Goal: Check status: Check status

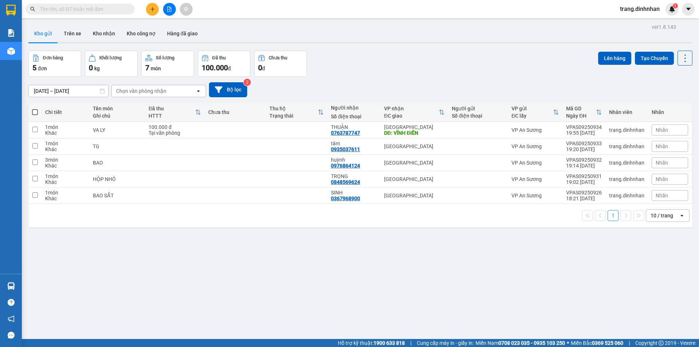
click at [125, 10] on input "text" at bounding box center [83, 9] width 86 height 8
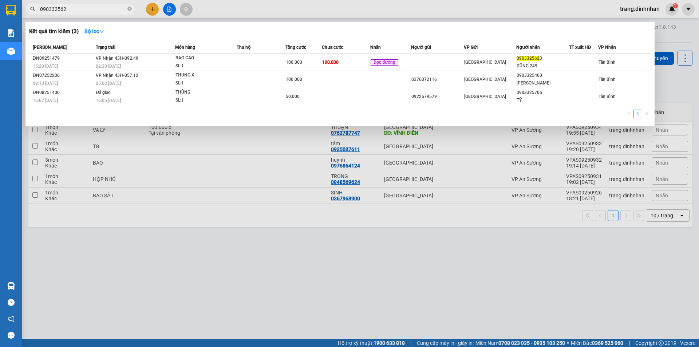
type input "0903325623"
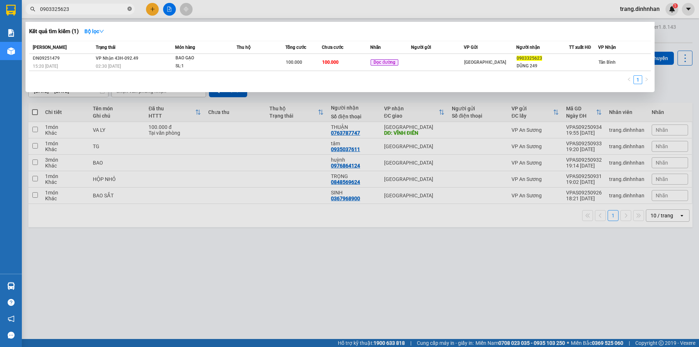
click at [129, 10] on icon "close-circle" at bounding box center [129, 9] width 4 height 4
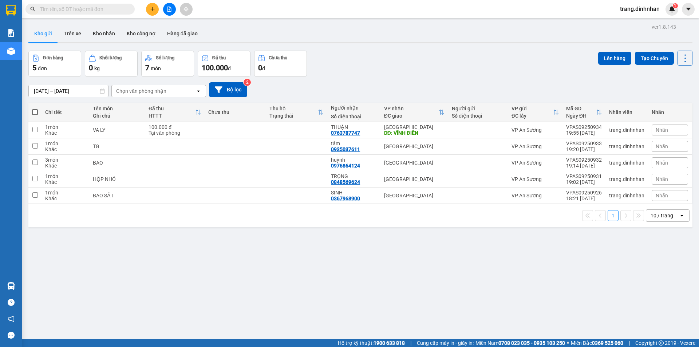
click at [106, 10] on input "text" at bounding box center [83, 9] width 86 height 8
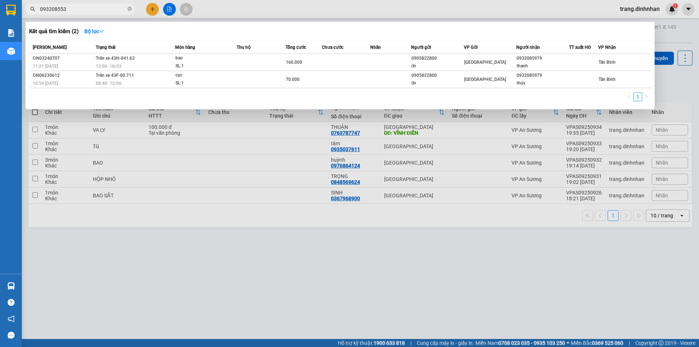
type input "0932085537"
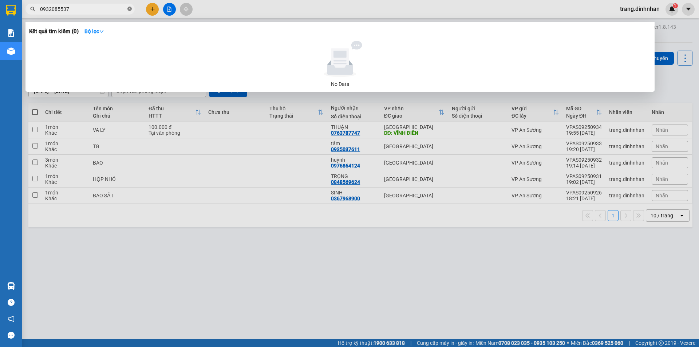
click at [130, 10] on icon "close-circle" at bounding box center [129, 9] width 4 height 4
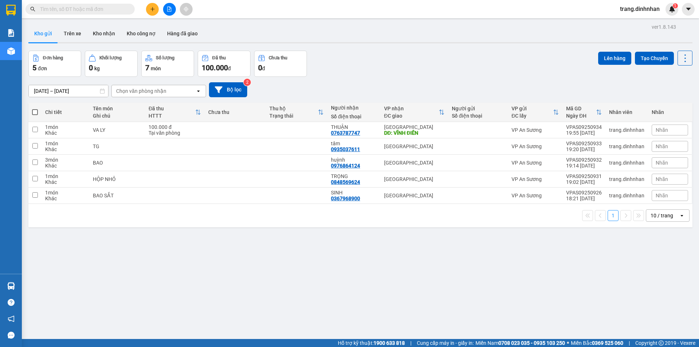
click at [64, 13] on input "text" at bounding box center [83, 9] width 86 height 8
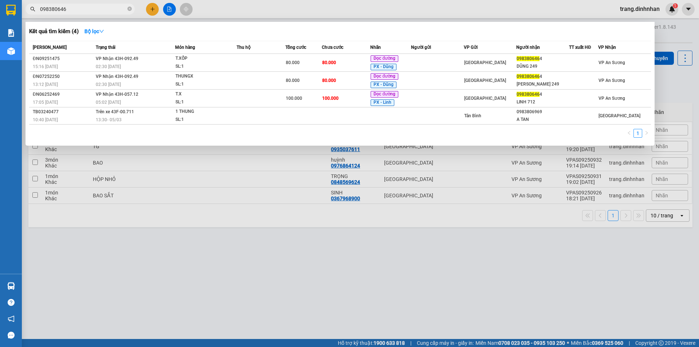
type input "0983806464"
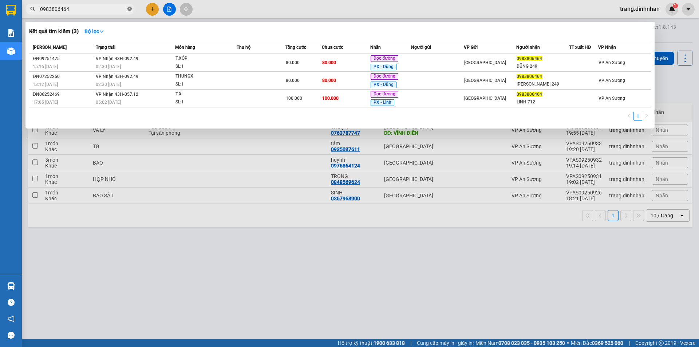
click at [130, 9] on icon "close-circle" at bounding box center [129, 9] width 4 height 4
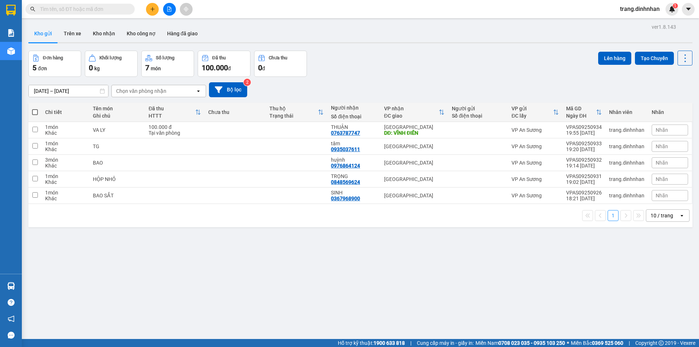
click at [80, 5] on input "text" at bounding box center [83, 9] width 86 height 8
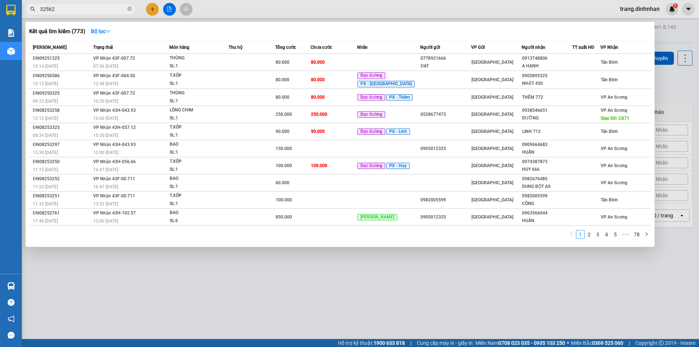
type input "325623"
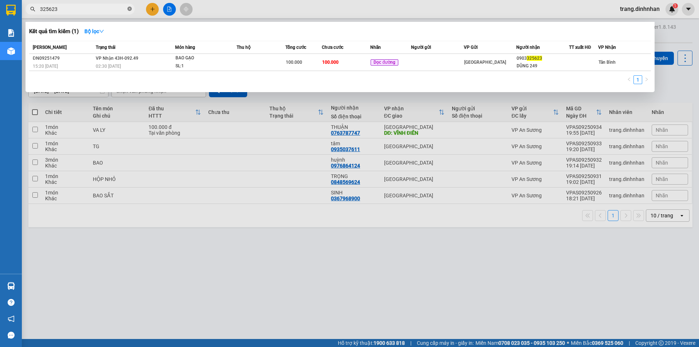
click at [128, 10] on icon "close-circle" at bounding box center [129, 9] width 4 height 4
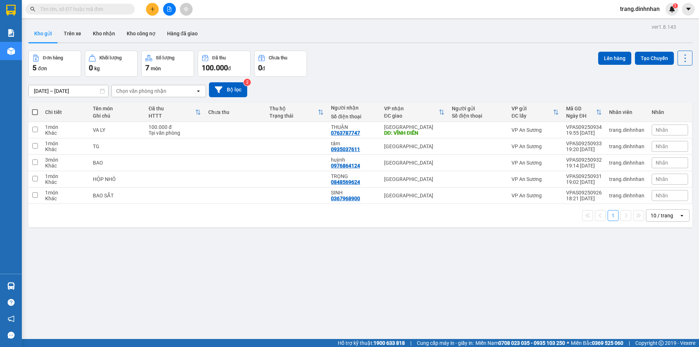
click at [70, 12] on input "text" at bounding box center [83, 9] width 86 height 8
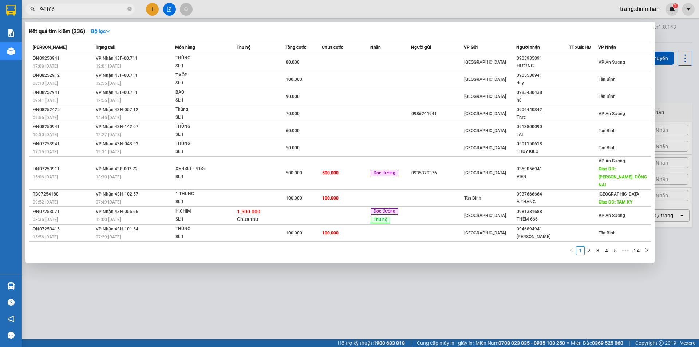
type input "941864"
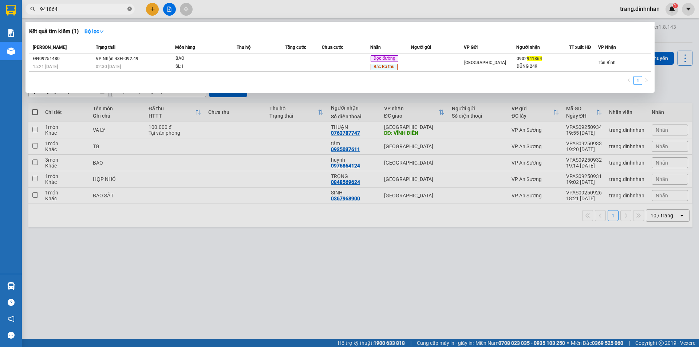
click at [129, 10] on icon "close-circle" at bounding box center [129, 9] width 4 height 4
